Goal: Transaction & Acquisition: Register for event/course

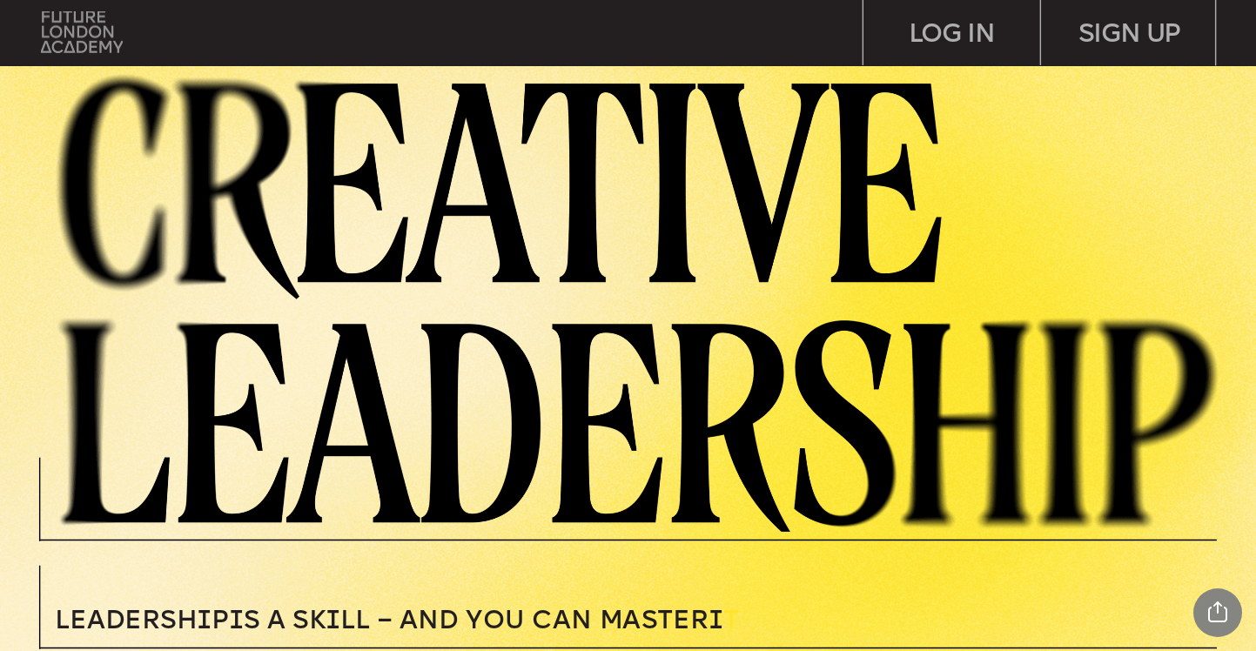
click at [82, 33] on img at bounding box center [82, 32] width 82 height 42
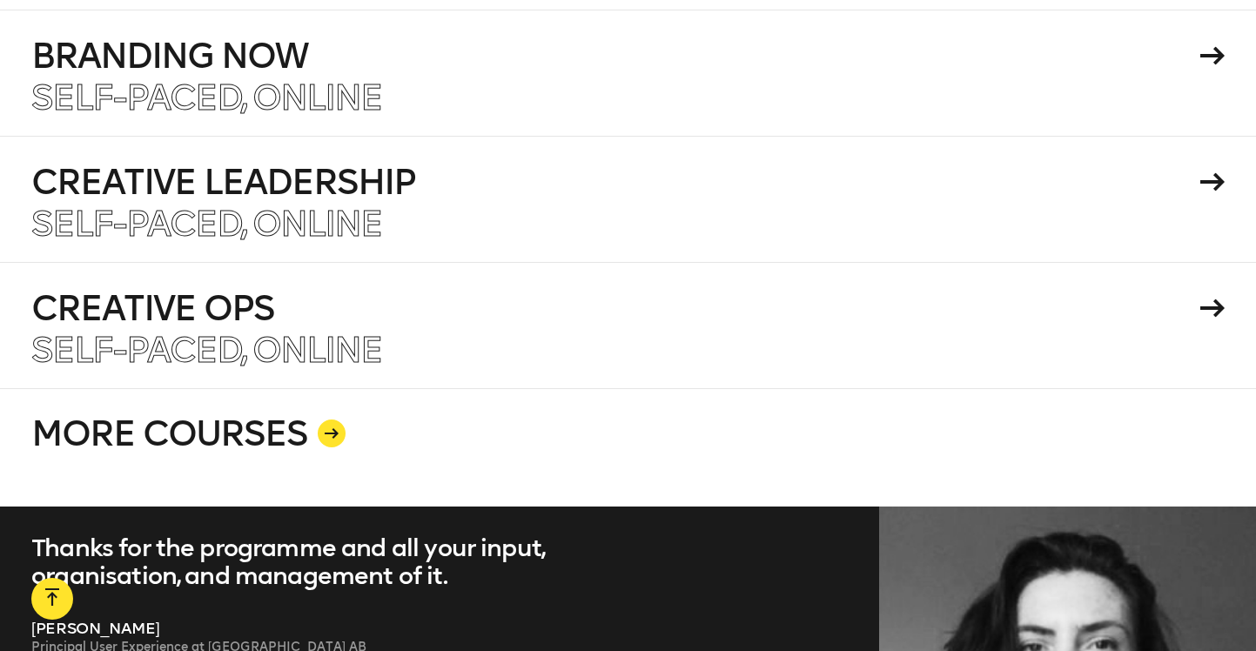
scroll to position [3067, 0]
click at [341, 419] on div at bounding box center [332, 433] width 28 height 28
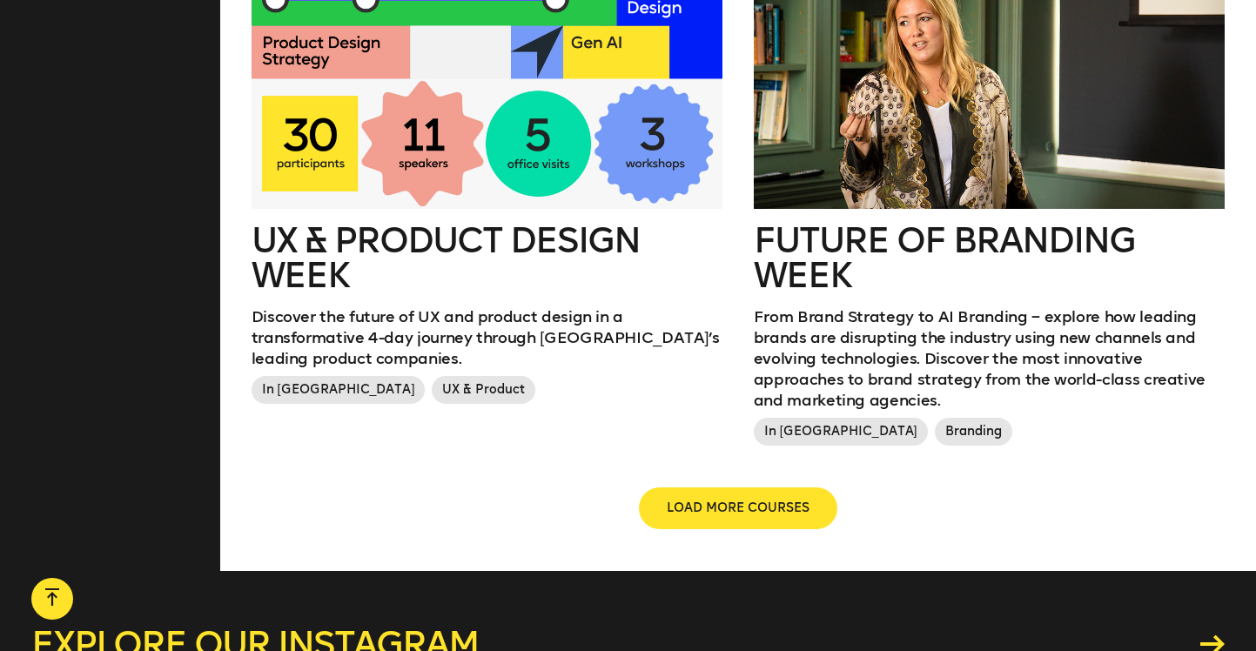
scroll to position [2074, 0]
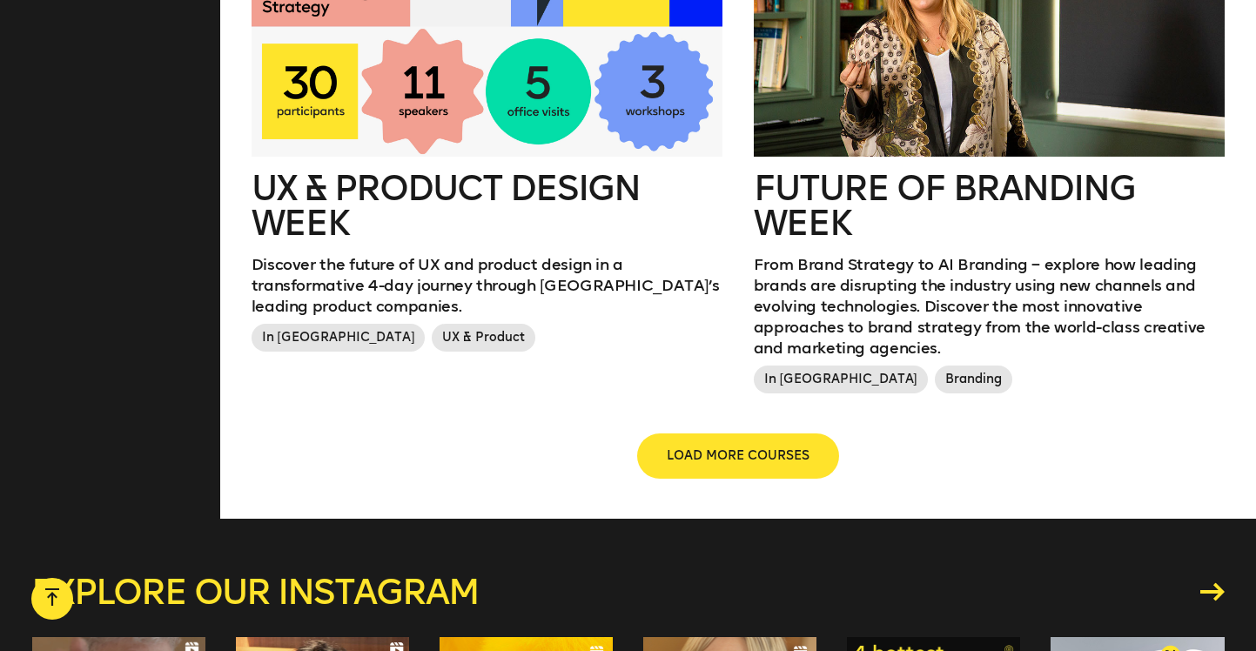
click at [691, 447] on span "LOAD MORE COURSES" at bounding box center [737, 455] width 143 height 17
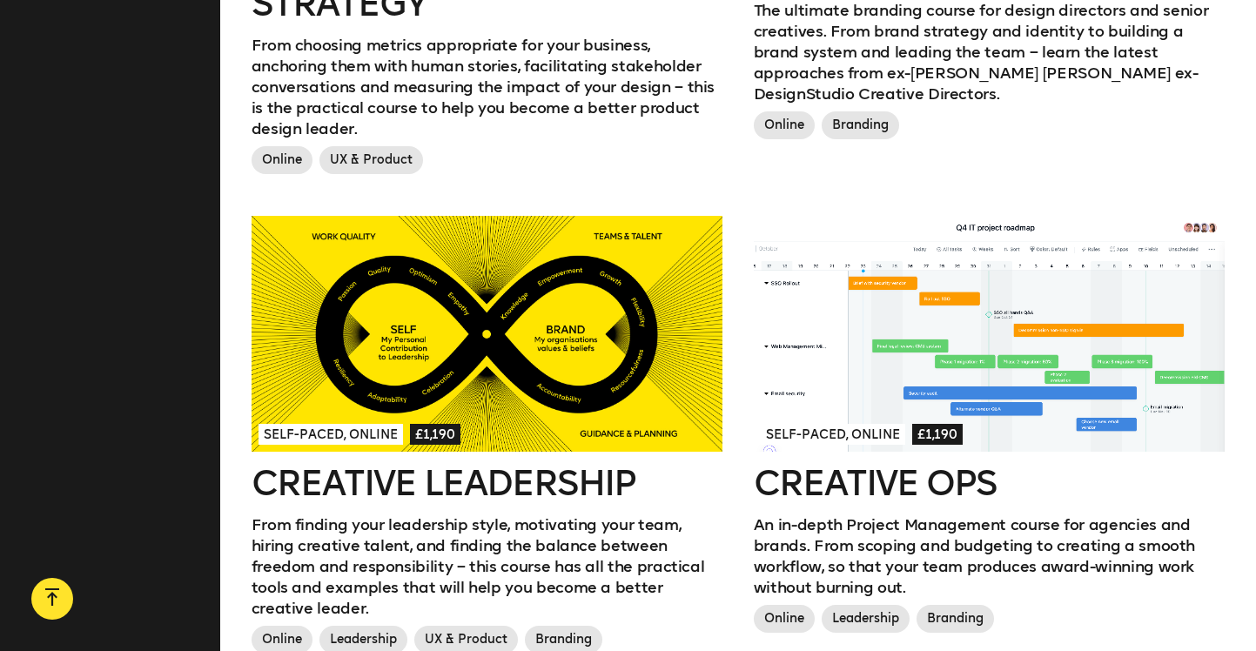
scroll to position [1266, 0]
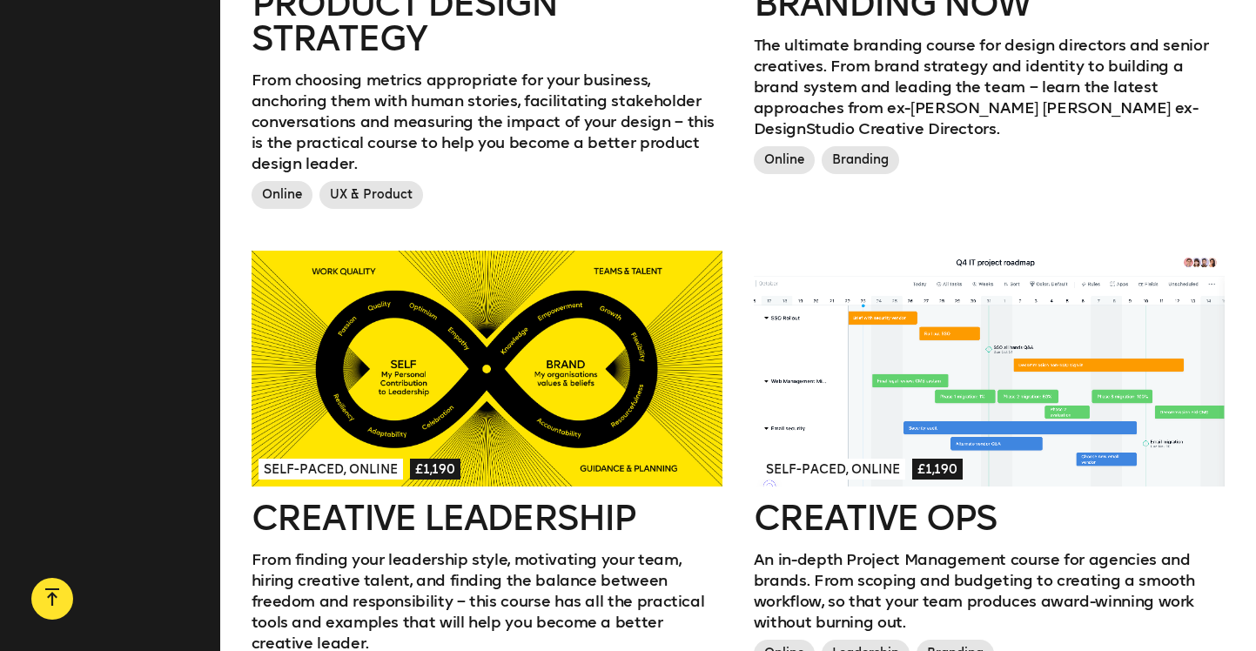
click at [606, 359] on div at bounding box center [486, 369] width 471 height 236
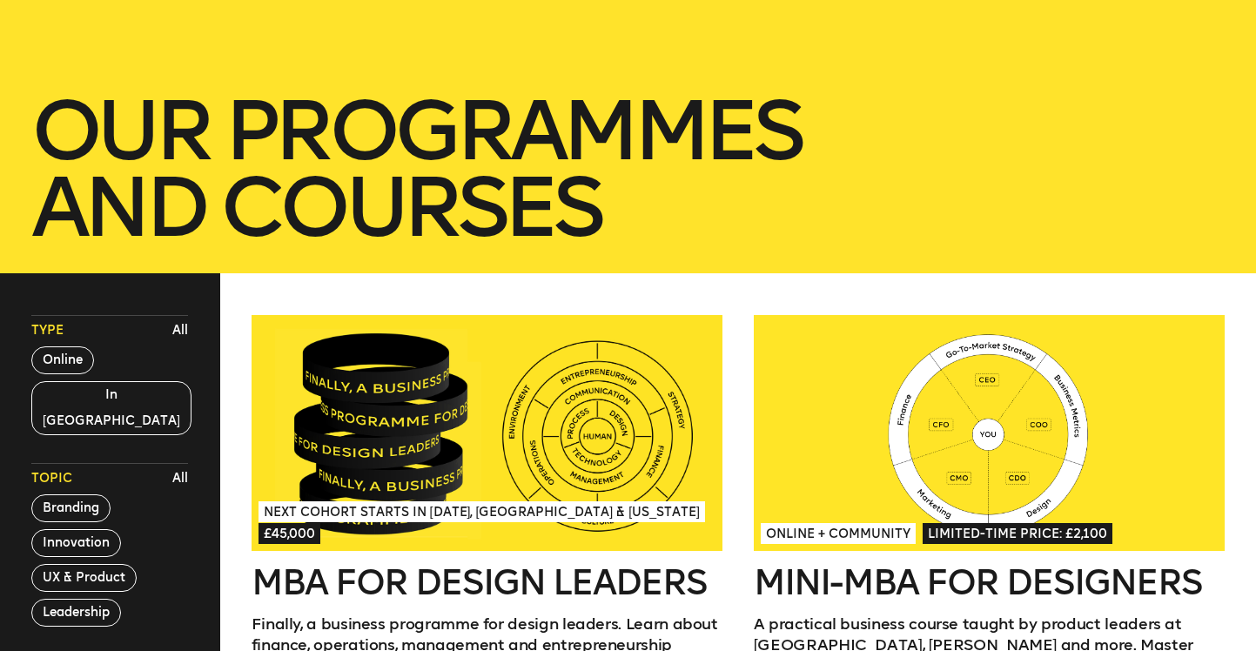
scroll to position [0, 0]
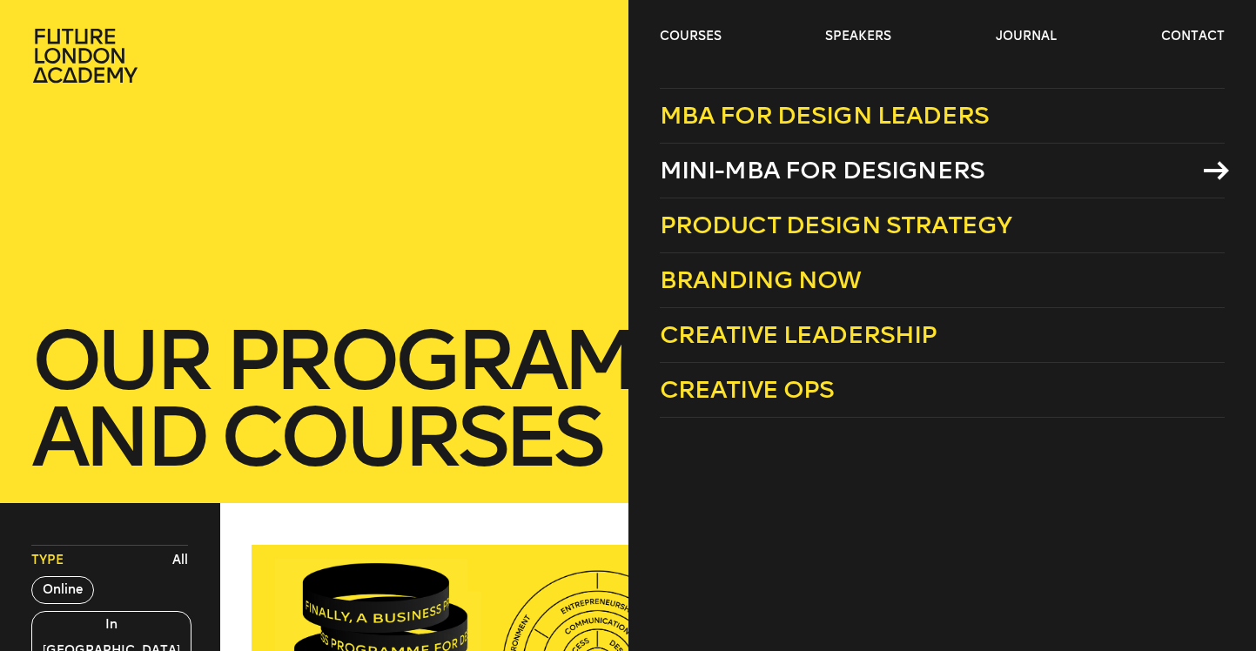
click at [791, 179] on span "Mini-MBA for Designers" at bounding box center [822, 170] width 325 height 29
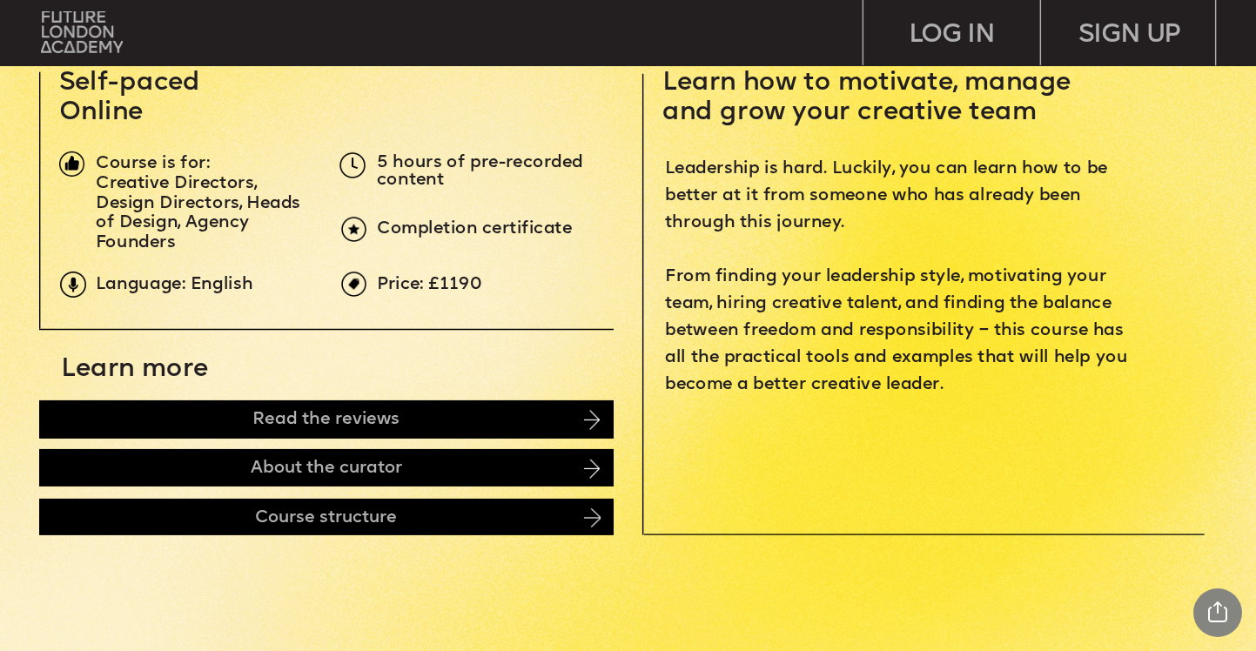
scroll to position [610, 0]
